Goal: Task Accomplishment & Management: Manage account settings

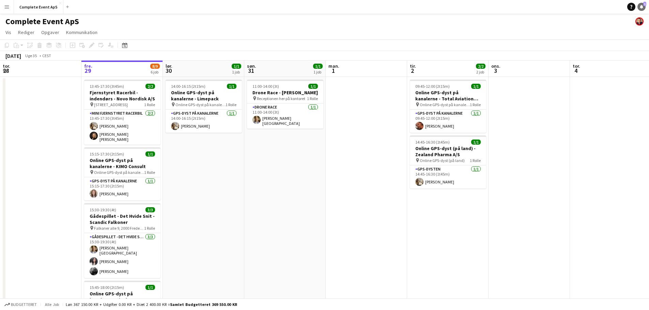
drag, startPoint x: 640, startPoint y: 1, endPoint x: 640, endPoint y: 4, distance: 3.5
click at [640, 1] on app-navbar "Menu Boards Boards Boards Alle job Status Arbejdsstyrke Arbejdsstyrke Min arbej…" at bounding box center [324, 7] width 649 height 14
click at [641, 6] on icon at bounding box center [641, 6] width 3 height 3
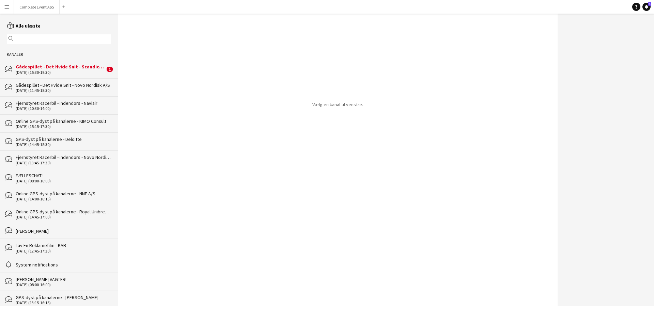
click at [45, 71] on div "[DATE] (15:30-19:30)" at bounding box center [60, 72] width 89 height 5
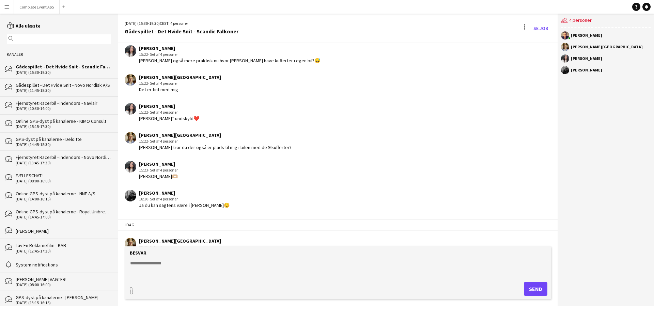
scroll to position [459, 0]
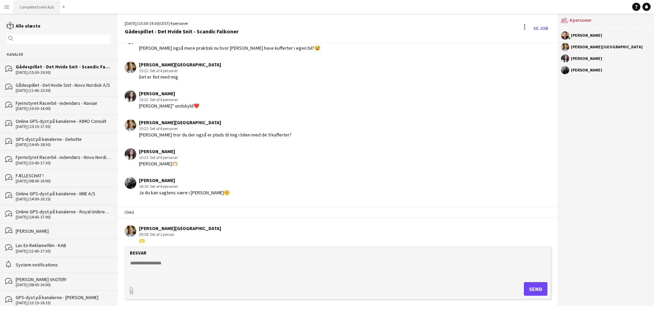
click at [42, 7] on button "Complete Event ApS Luk" at bounding box center [37, 6] width 46 height 13
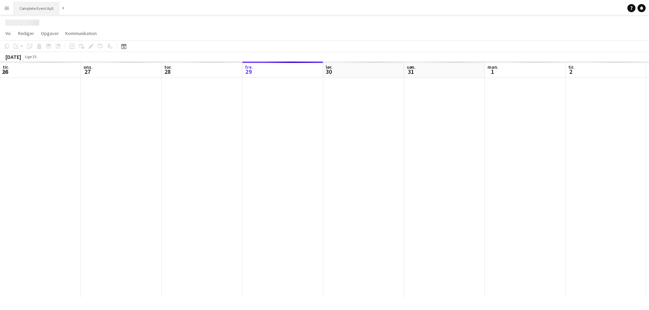
scroll to position [0, 163]
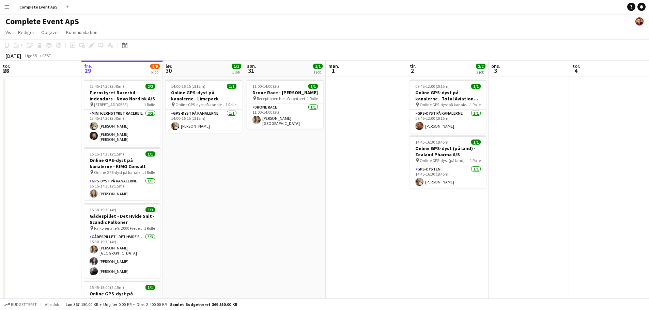
click at [120, 44] on div "Datovælger [DATE] [DATE] mandag M tirsdag T onsdag O torsdag T fredag F lørdag …" at bounding box center [122, 45] width 15 height 8
click at [125, 46] on icon "Datovælger" at bounding box center [124, 45] width 5 height 5
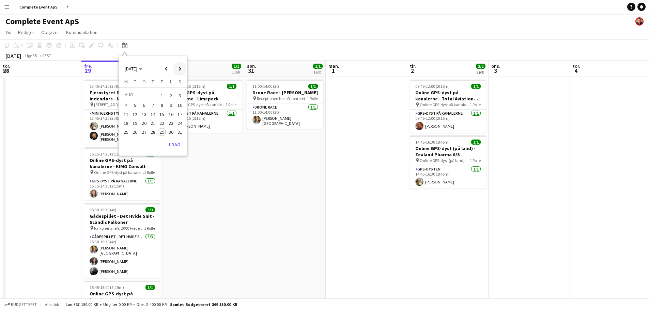
click at [180, 69] on span "Next month" at bounding box center [180, 69] width 14 height 14
click at [182, 68] on span "Next month" at bounding box center [180, 69] width 14 height 14
click at [163, 133] on span "28" at bounding box center [162, 132] width 8 height 8
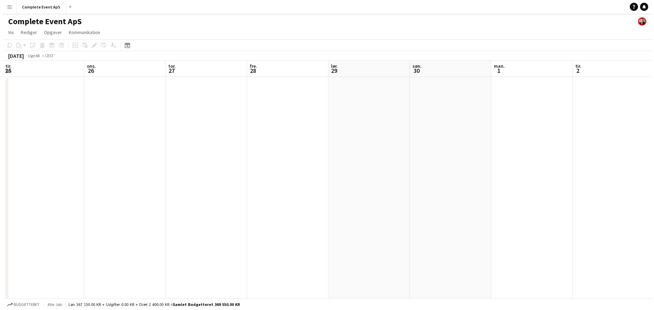
scroll to position [0, 168]
drag, startPoint x: 210, startPoint y: 120, endPoint x: 277, endPoint y: 126, distance: 67.1
click at [277, 126] on app-calendar-viewport "søn. 23 man. 24 tir. 25 ons. 26 tor. 27 fre. 28 lør. 29 søn. 30 man. 1 tir. 2 o…" at bounding box center [324, 260] width 649 height 398
click at [34, 7] on button "Complete Event ApS Luk" at bounding box center [38, 6] width 49 height 13
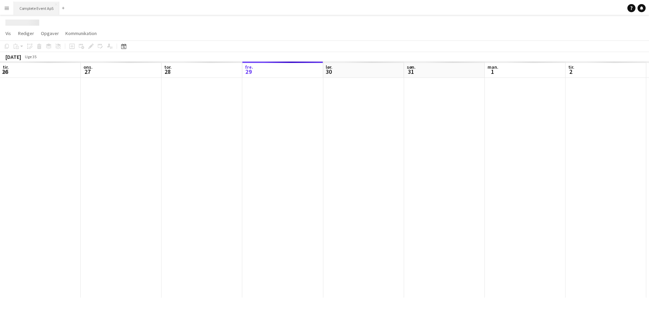
scroll to position [0, 163]
